Goal: Information Seeking & Learning: Learn about a topic

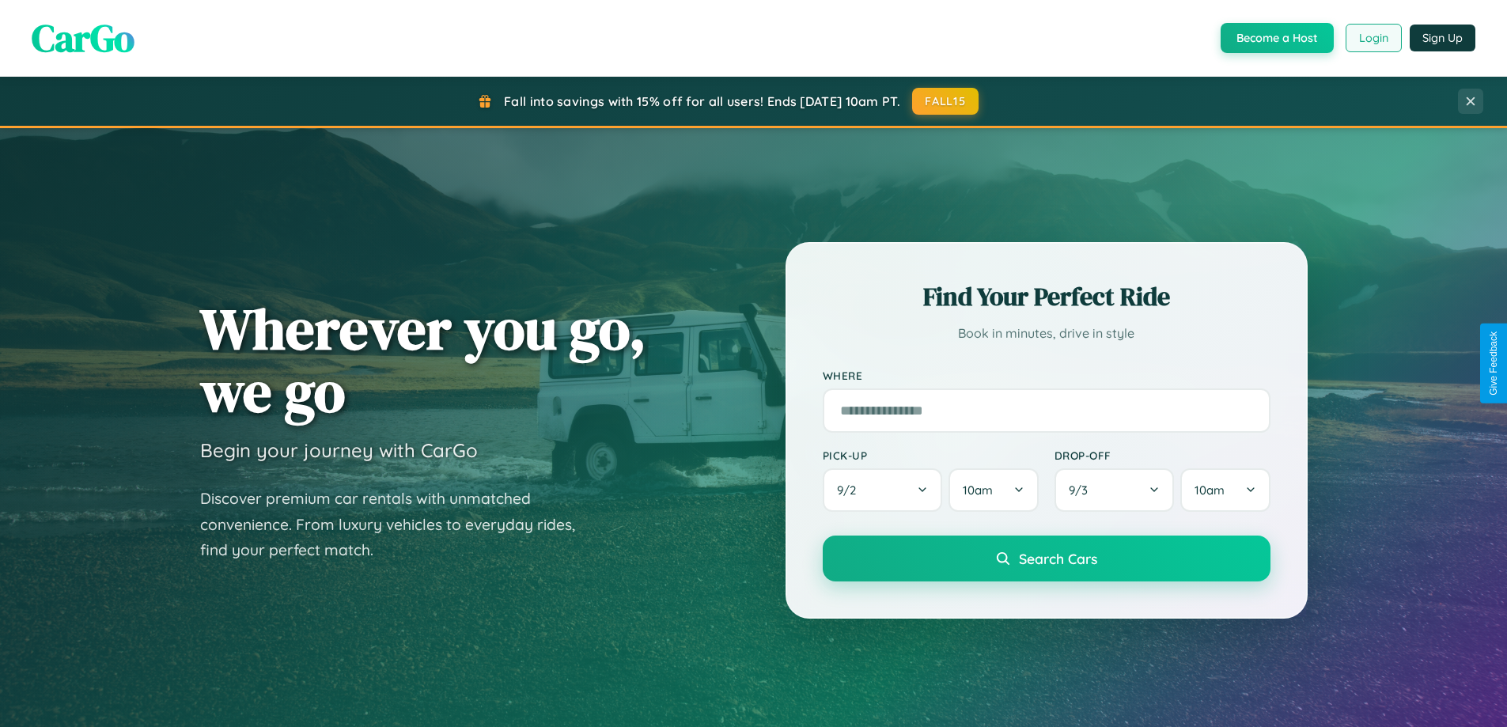
click at [1372, 38] on button "Login" at bounding box center [1373, 38] width 56 height 28
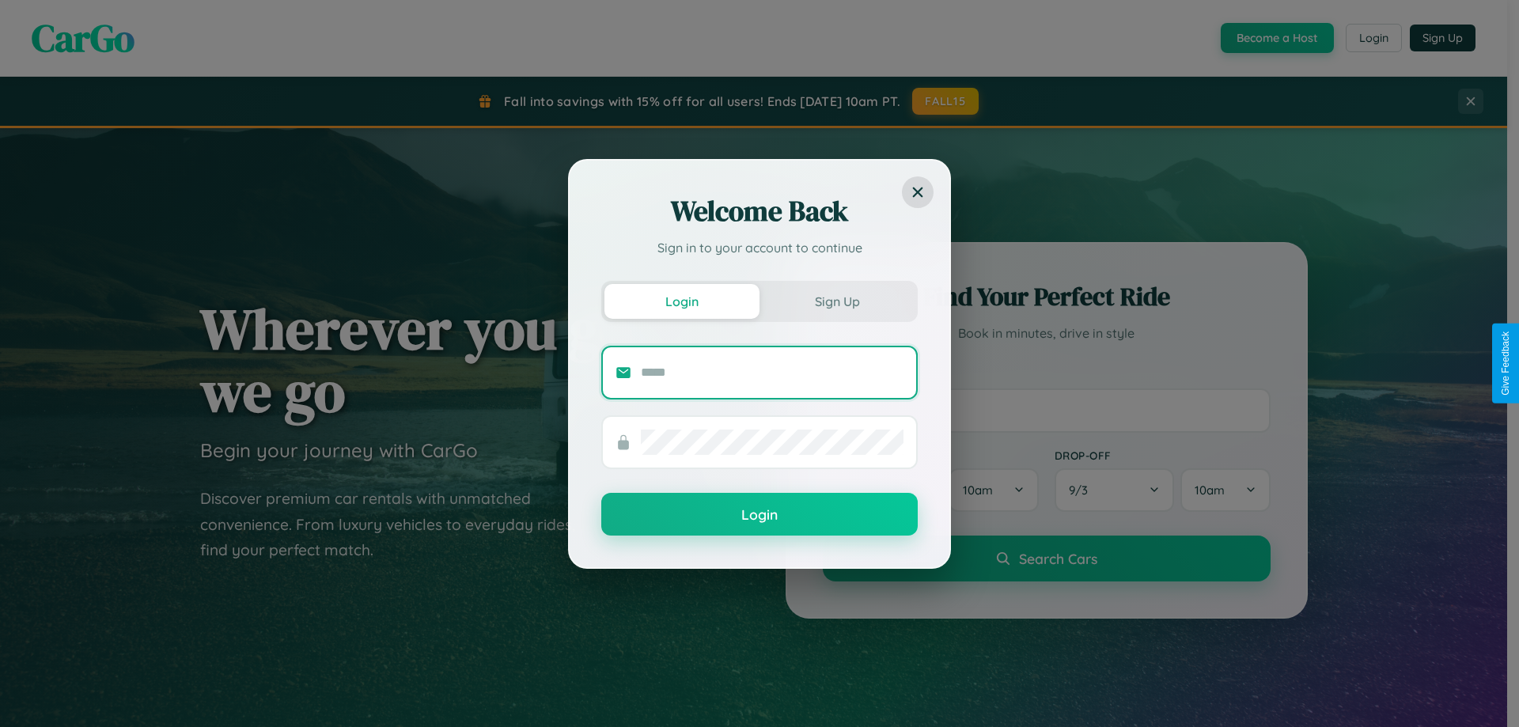
click at [772, 372] on input "text" at bounding box center [772, 372] width 263 height 25
type input "**********"
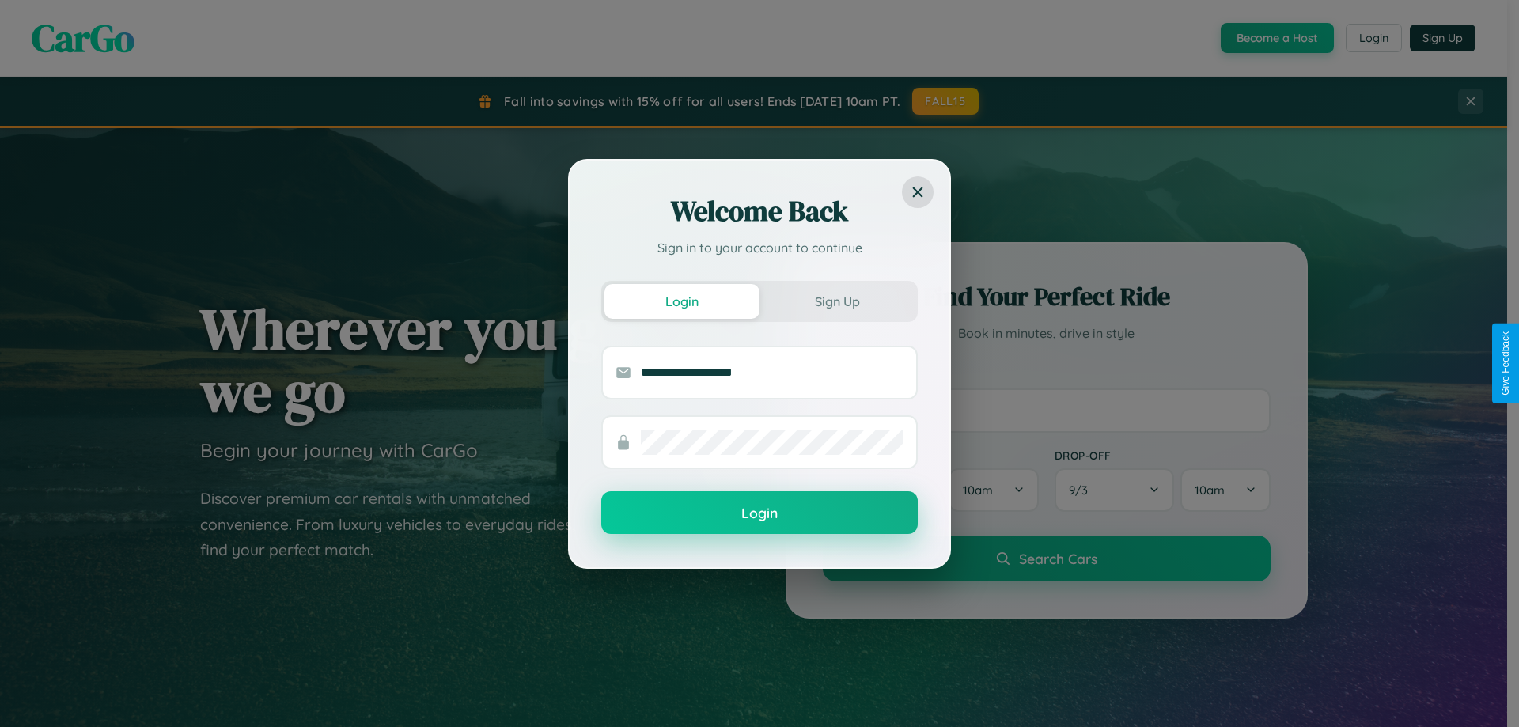
click at [759, 513] on button "Login" at bounding box center [759, 512] width 316 height 43
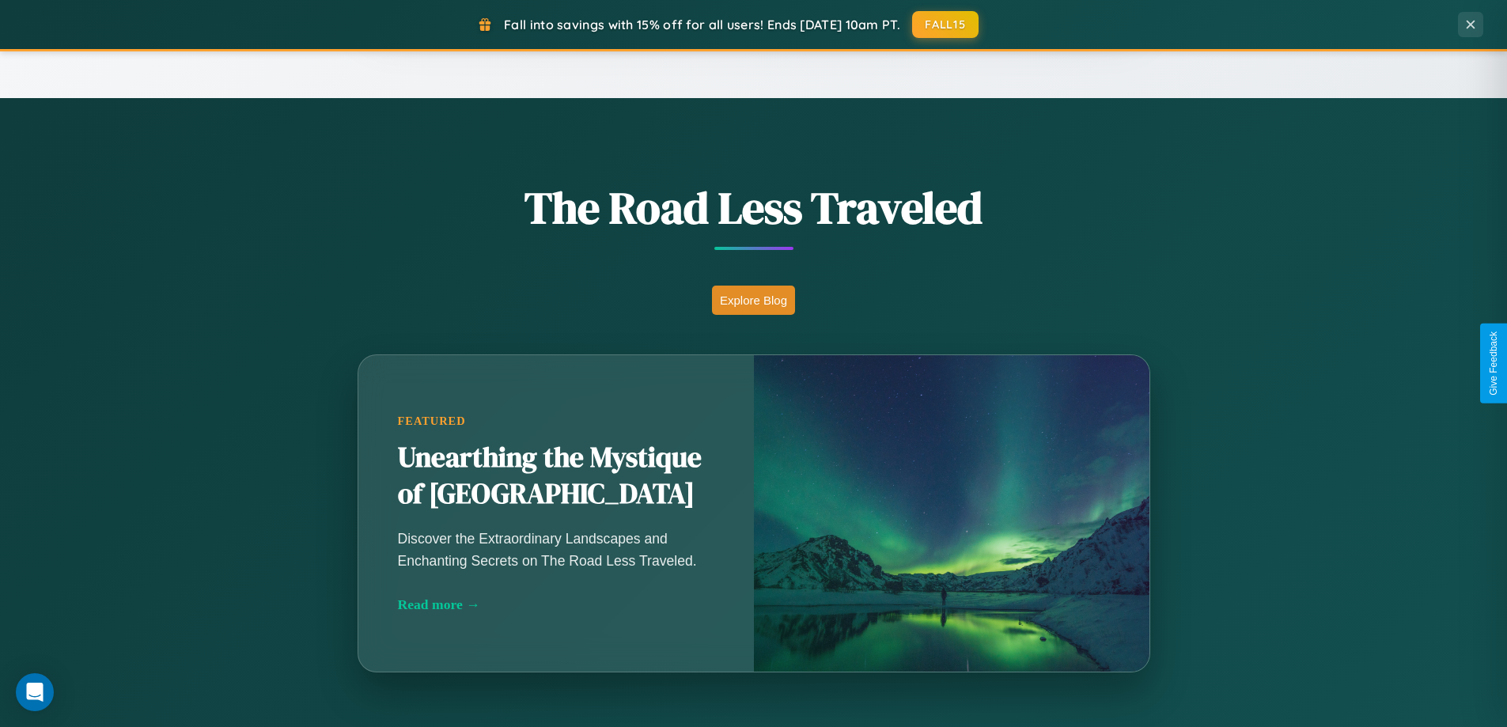
scroll to position [3044, 0]
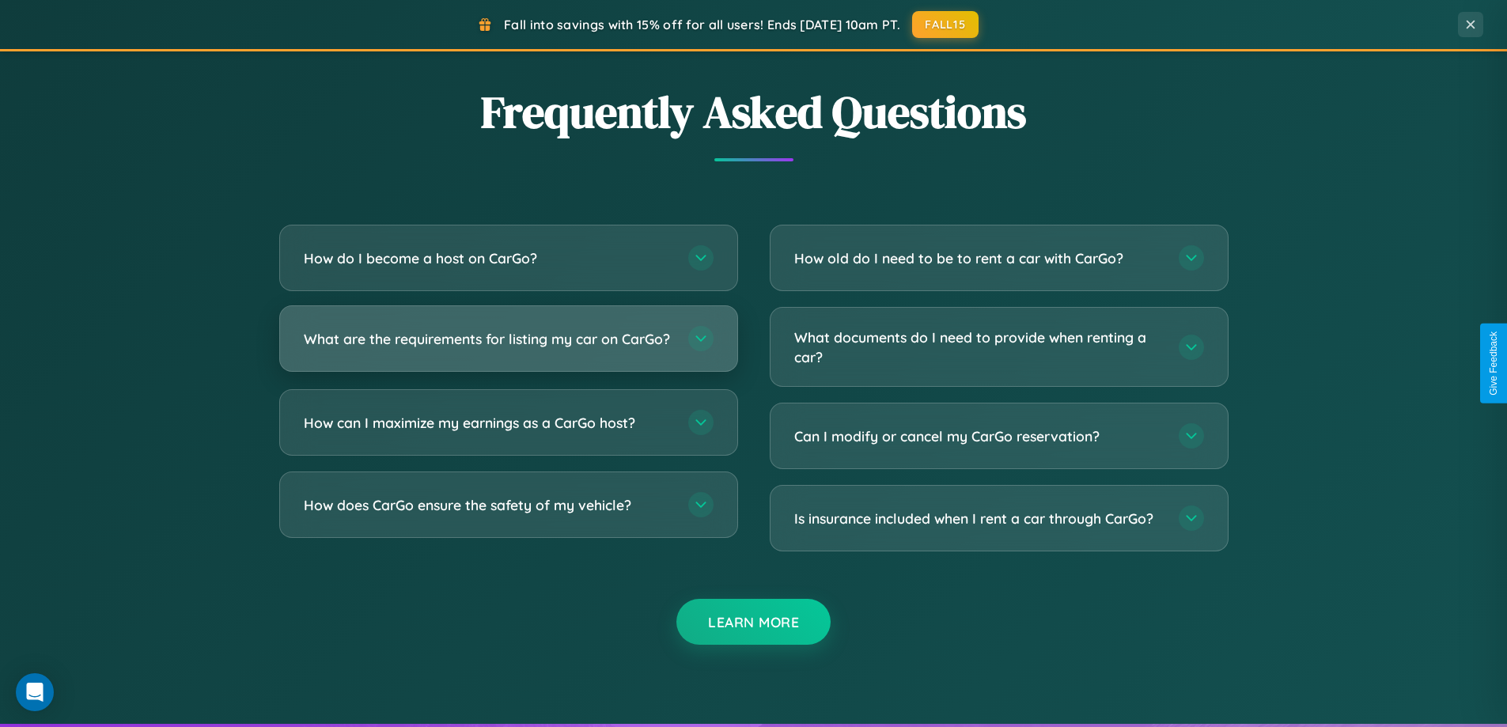
click at [508, 346] on h3 "What are the requirements for listing my car on CarGo?" at bounding box center [488, 339] width 369 height 20
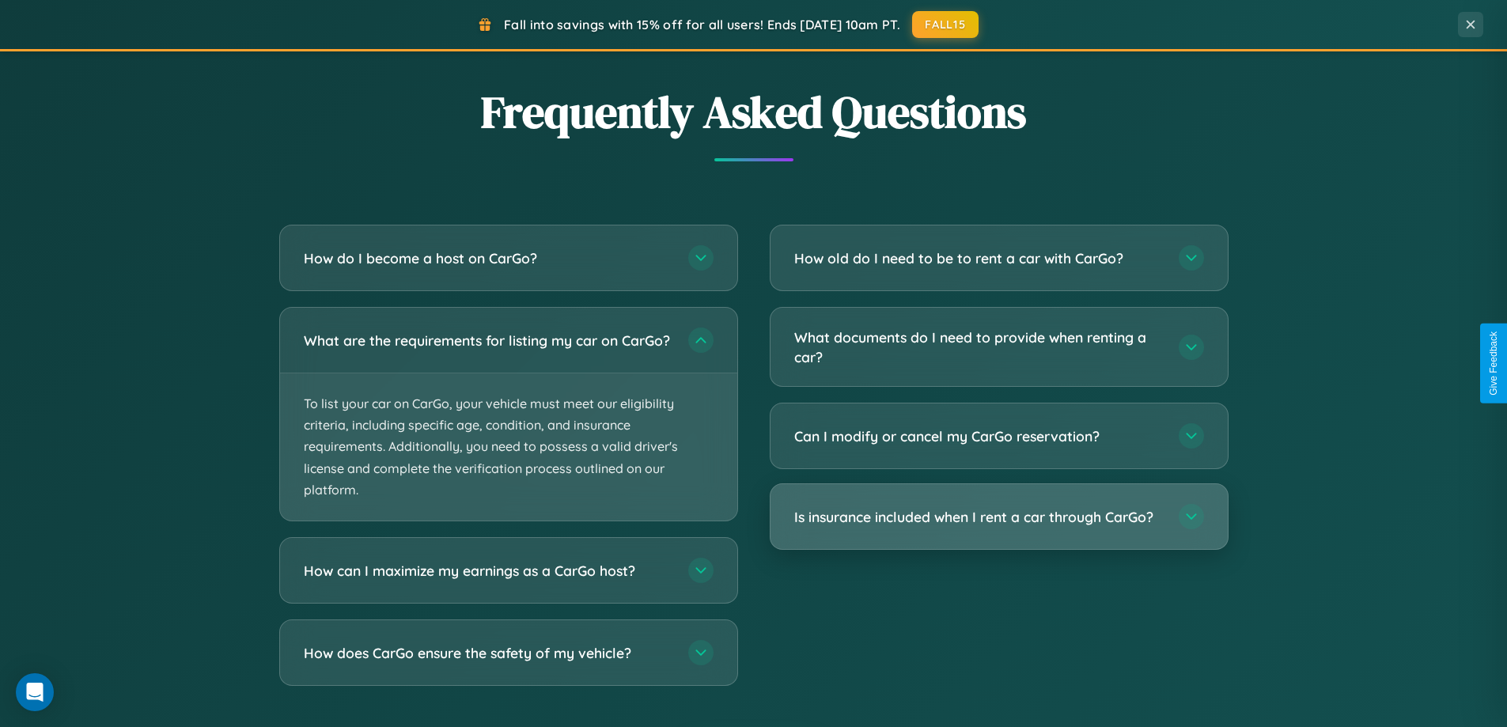
click at [998, 517] on h3 "Is insurance included when I rent a car through CarGo?" at bounding box center [978, 517] width 369 height 20
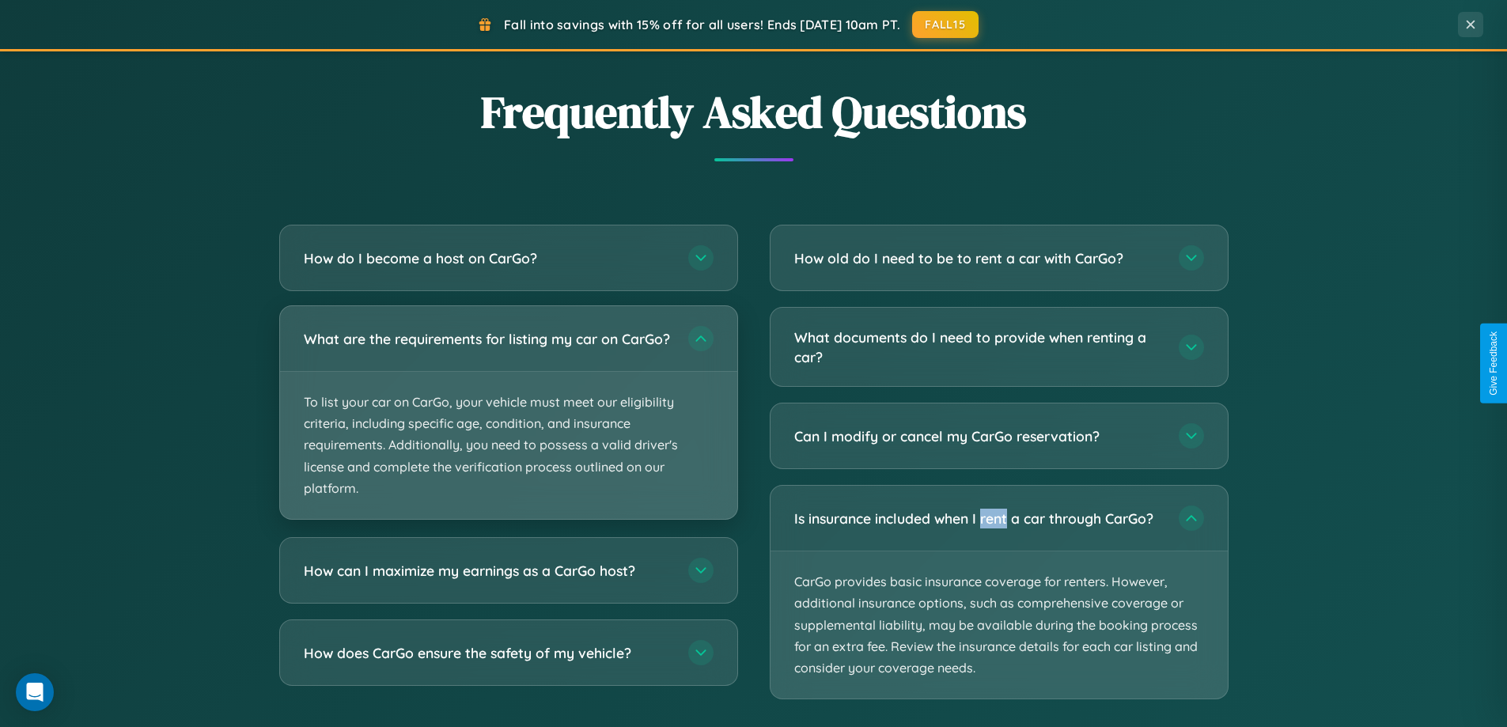
click at [508, 421] on p "To list your car on CarGo, your vehicle must meet our eligibility criteria, inc…" at bounding box center [508, 445] width 457 height 147
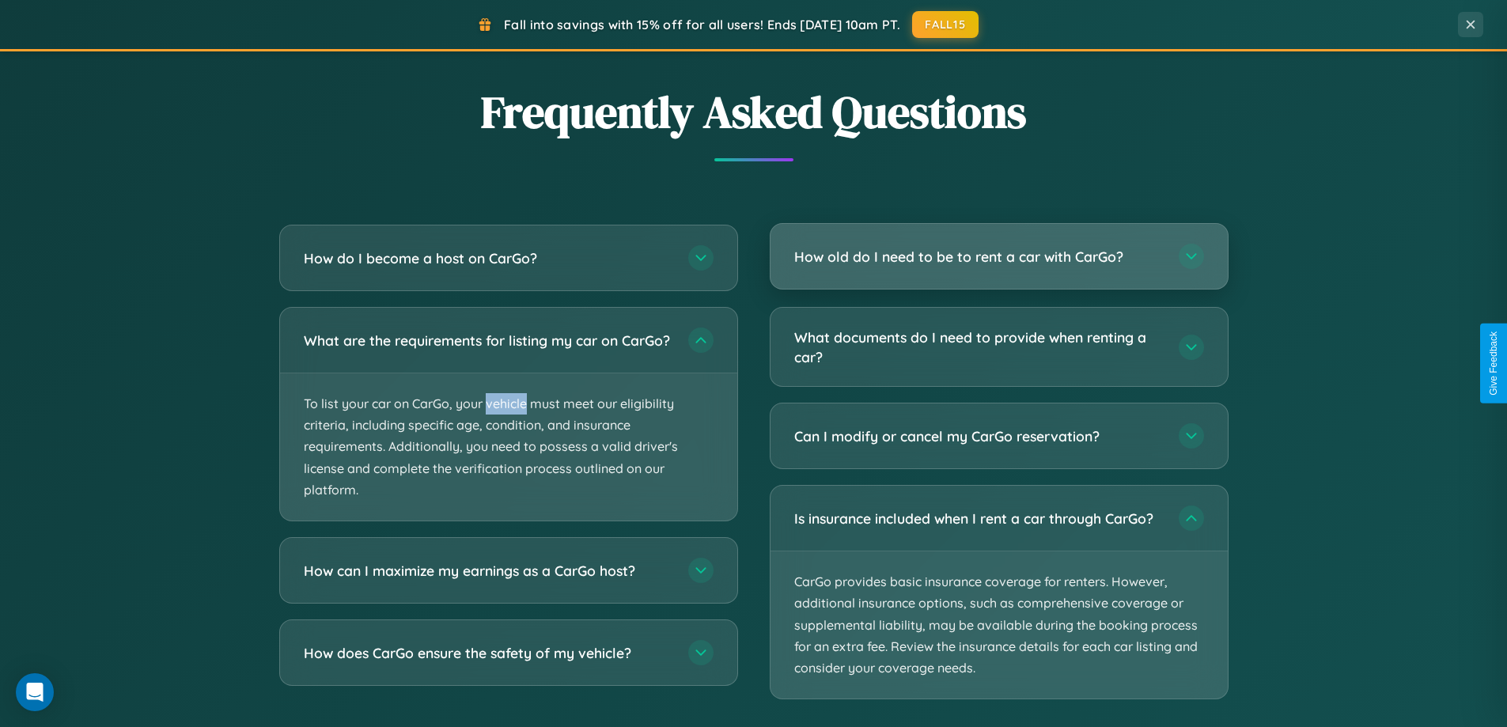
click at [998, 258] on h3 "How old do I need to be to rent a car with CarGo?" at bounding box center [978, 257] width 369 height 20
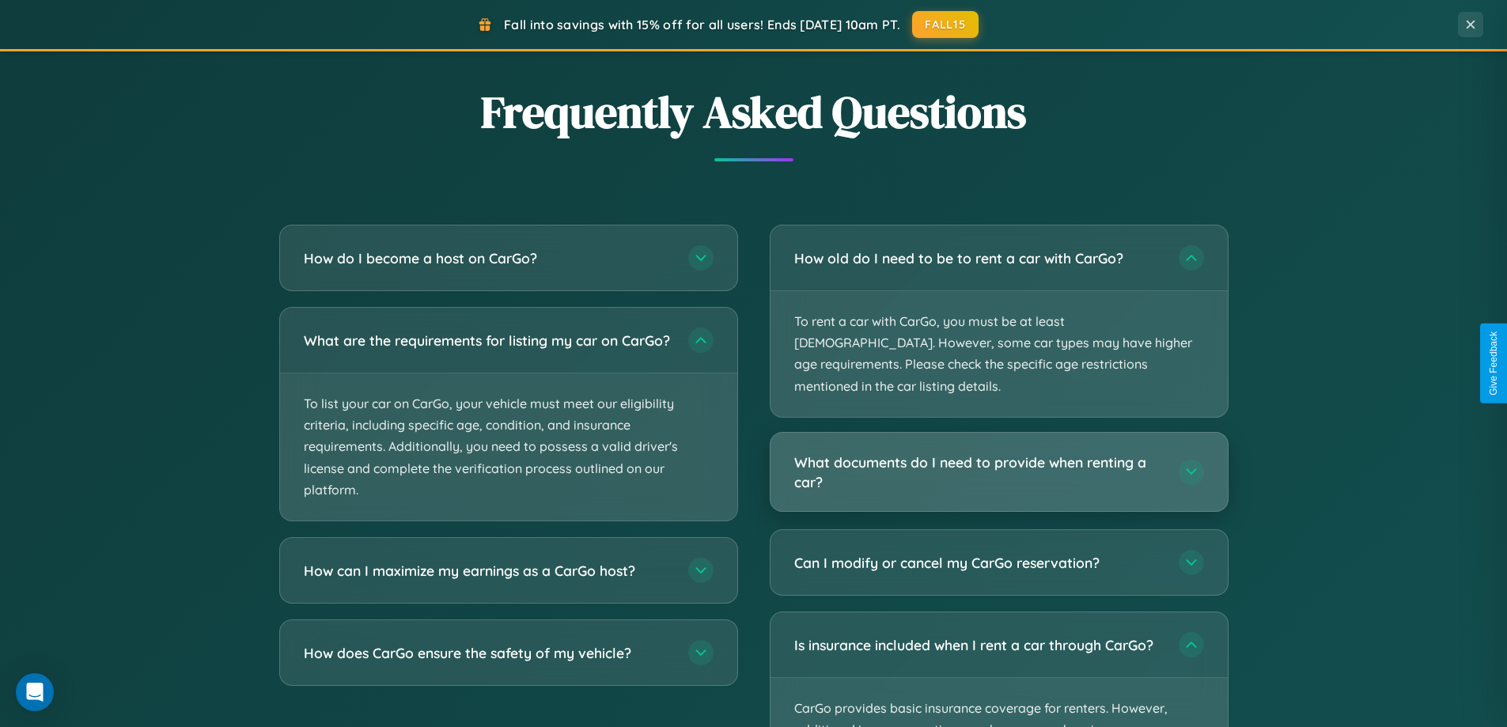
click at [998, 452] on h3 "What documents do I need to provide when renting a car?" at bounding box center [978, 471] width 369 height 39
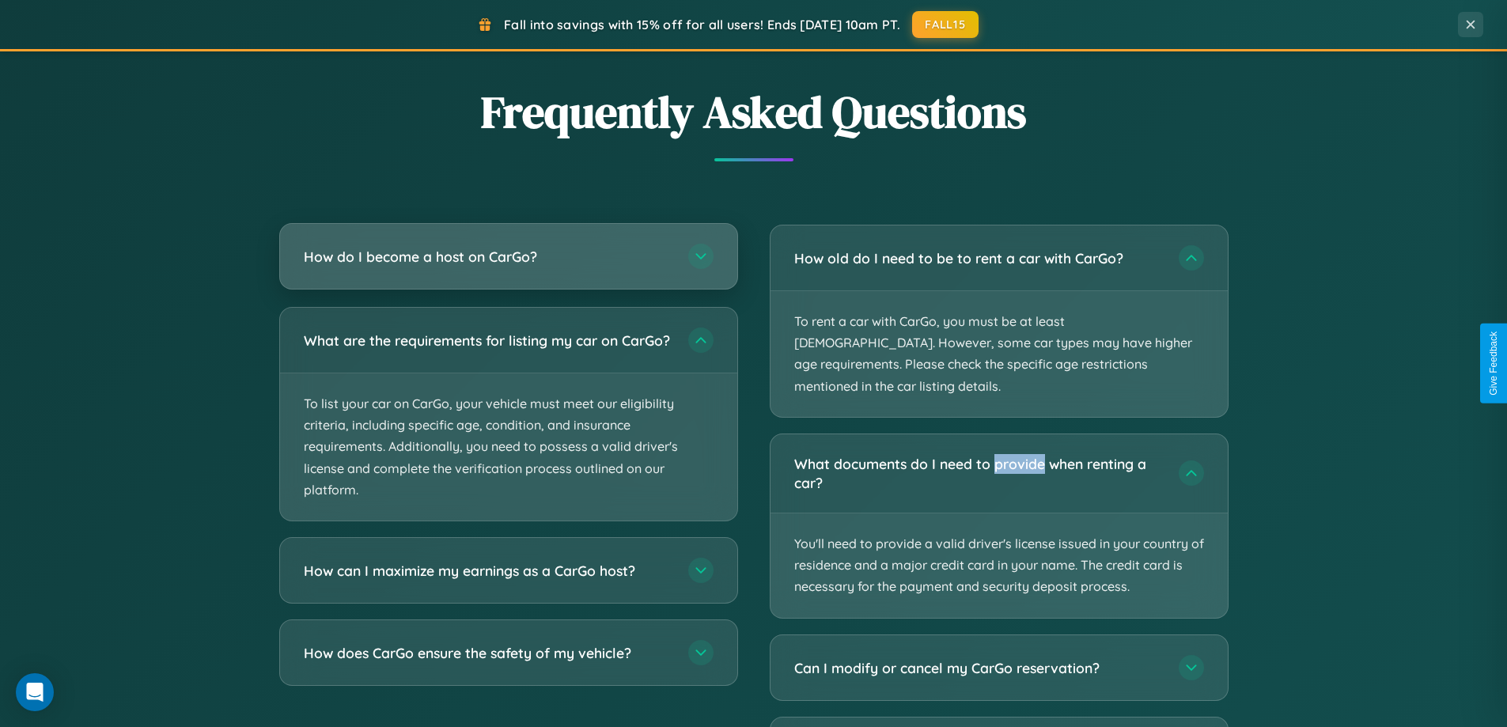
click at [508, 256] on h3 "How do I become a host on CarGo?" at bounding box center [488, 257] width 369 height 20
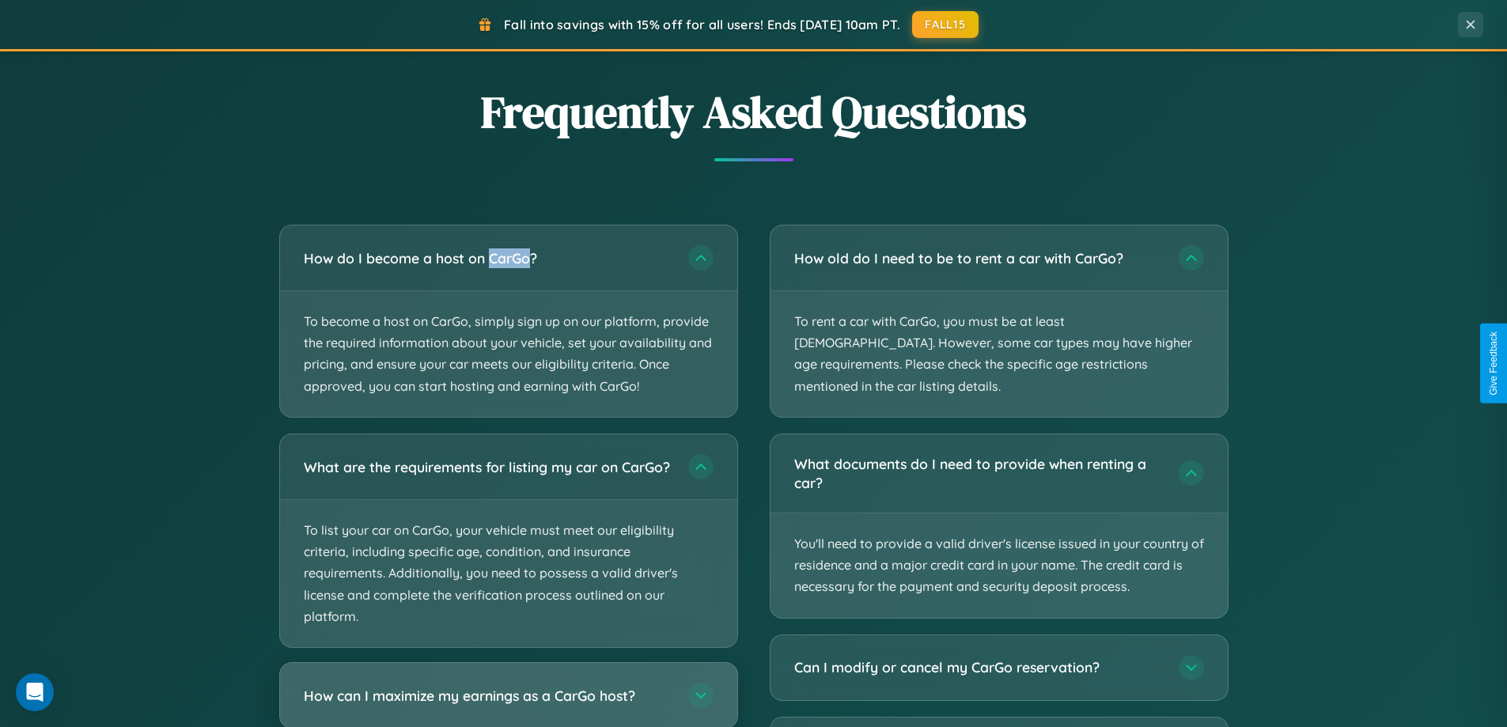
click at [508, 701] on h3 "How can I maximize my earnings as a CarGo host?" at bounding box center [488, 695] width 369 height 20
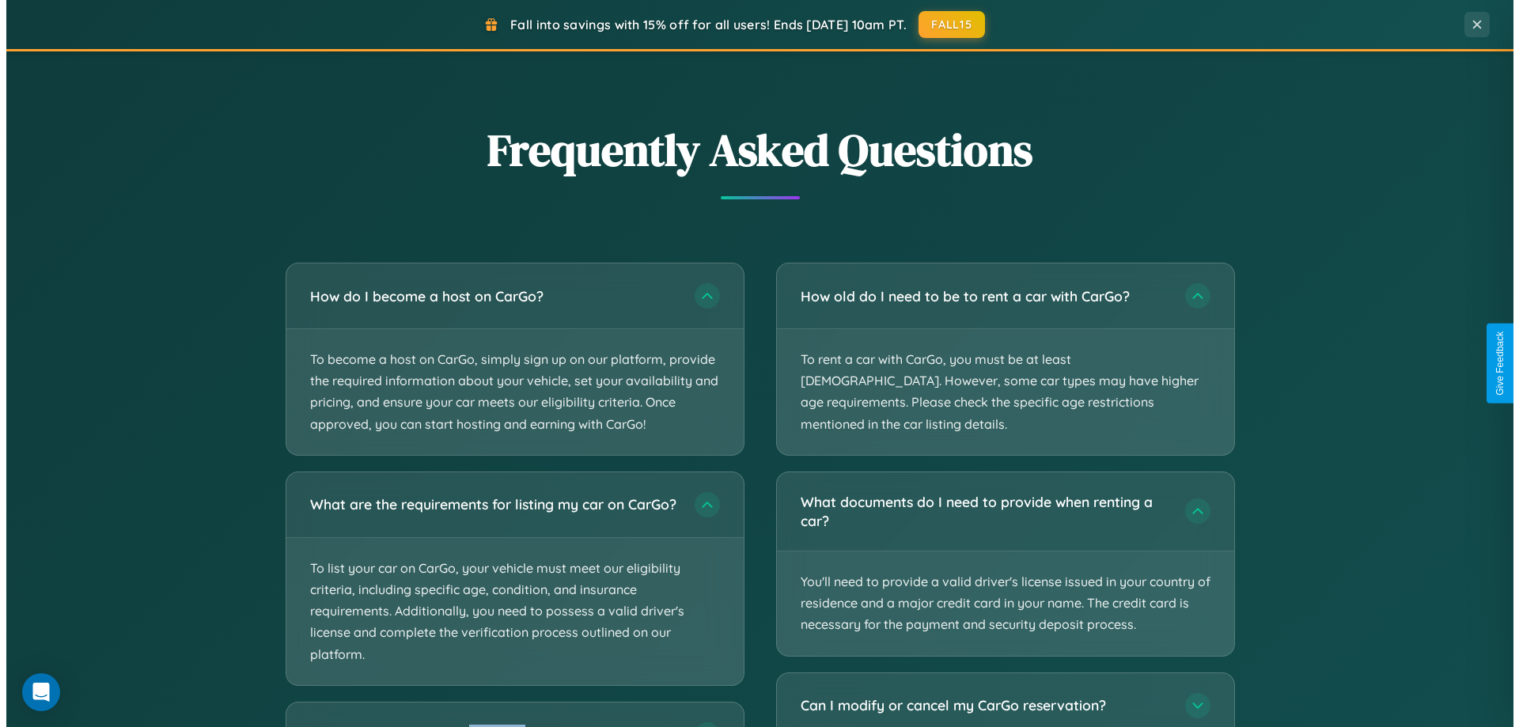
scroll to position [0, 0]
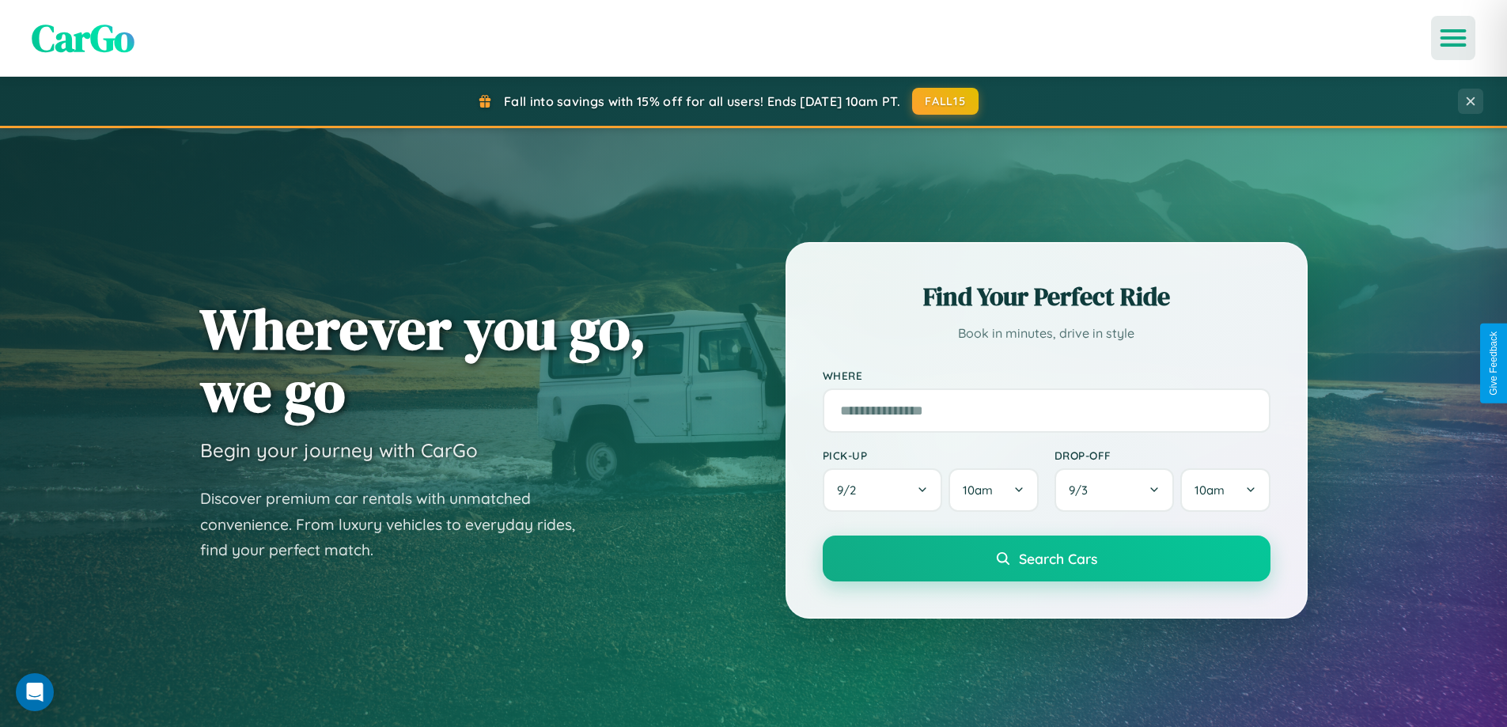
click at [1453, 38] on icon "Open menu" at bounding box center [1453, 38] width 23 height 14
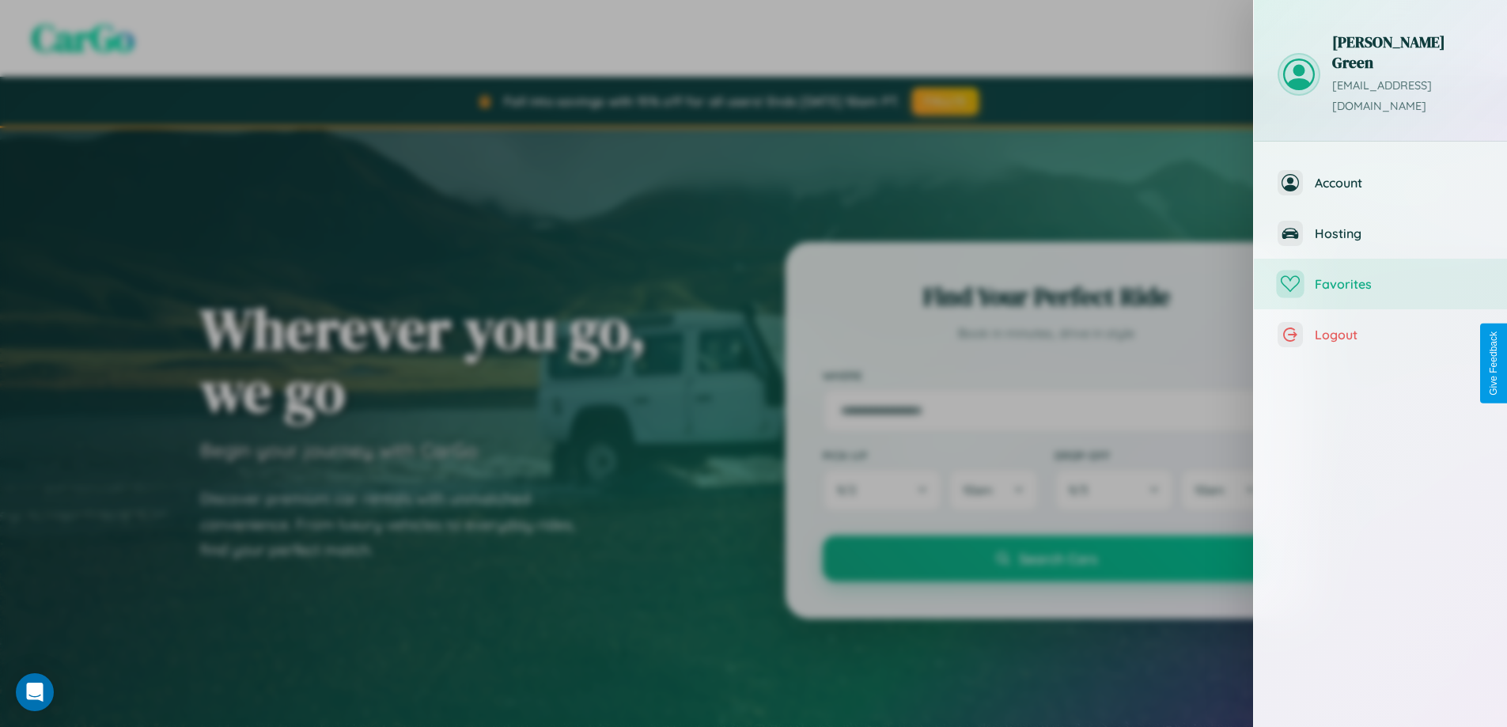
click at [1380, 276] on span "Favorites" at bounding box center [1399, 284] width 168 height 16
